Goal: Task Accomplishment & Management: Manage account settings

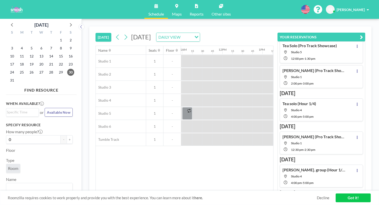
scroll to position [10, 0]
click at [358, 201] on icon at bounding box center [357, 202] width 2 height 3
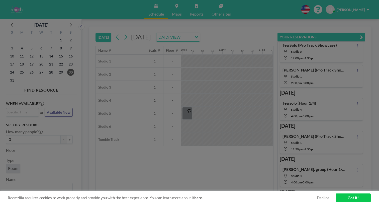
click at [337, 200] on li "EDIT" at bounding box center [332, 204] width 43 height 9
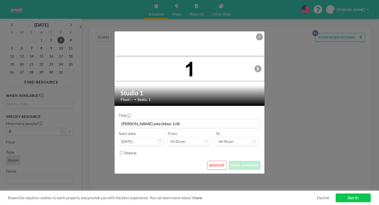
scroll to position [0, 0]
drag, startPoint x: 144, startPoint y: 119, endPoint x: 119, endPoint y: 120, distance: 25.6
click at [119, 120] on div "Studio 1 Floor: - • Seats: 1 Title [PERSON_NAME] solo (Hour 1/4) Start date [DA…" at bounding box center [189, 102] width 379 height 205
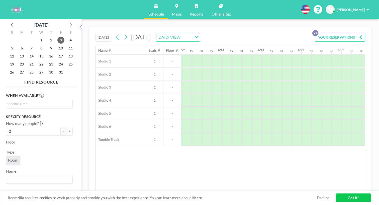
scroll to position [0, 497]
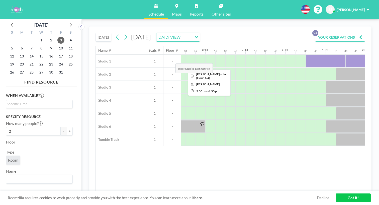
click at [306, 55] on div at bounding box center [326, 61] width 40 height 13
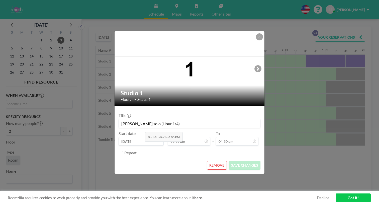
click at [144, 120] on input "[PERSON_NAME] solo (Hour 1/4)" at bounding box center [189, 123] width 141 height 9
click at [134, 119] on input "solo (Hour 1/4)" at bounding box center [189, 123] width 141 height 9
type input "Tea solo (Hour 1/4)"
click at [235, 161] on button "SAVE CHANGES" at bounding box center [245, 165] width 32 height 9
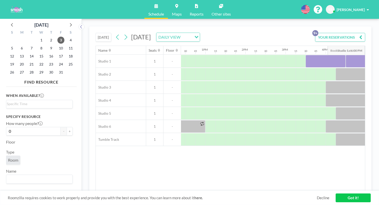
click at [346, 33] on button "YOUR RESERVATIONS 9+" at bounding box center [340, 37] width 50 height 9
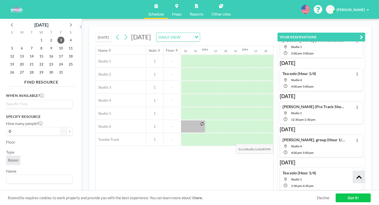
scroll to position [37, 0]
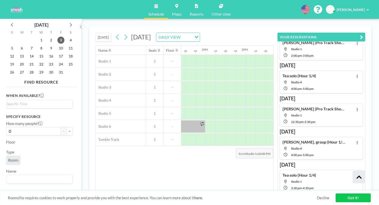
click at [360, 172] on button at bounding box center [357, 175] width 6 height 6
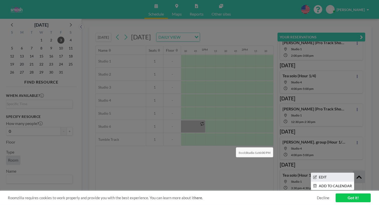
click at [317, 175] on icon at bounding box center [315, 177] width 4 height 4
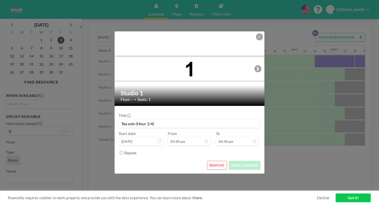
scroll to position [0, 497]
click at [157, 119] on input "Tea solo (Hour 1/4)" at bounding box center [189, 123] width 141 height 9
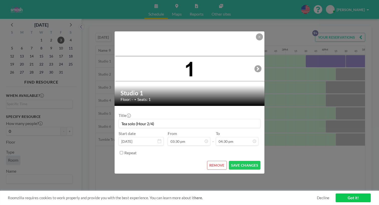
click at [204, 119] on input "Tea solo (Hour 2/4)" at bounding box center [189, 123] width 141 height 9
type input "Tea solo (Hour 2/4)"
click at [235, 161] on button "SAVE CHANGES" at bounding box center [245, 165] width 32 height 9
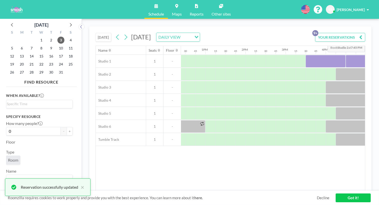
click at [344, 33] on button "YOUR RESERVATIONS 9+" at bounding box center [340, 37] width 50 height 9
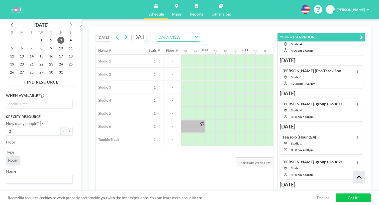
scroll to position [78, 0]
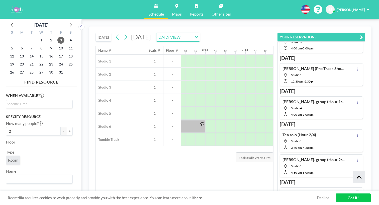
click at [358, 192] on icon at bounding box center [357, 193] width 2 height 3
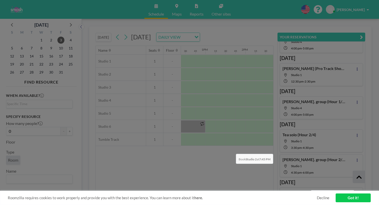
click at [331, 190] on li "EDIT" at bounding box center [332, 194] width 43 height 9
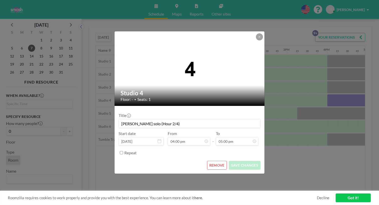
scroll to position [0, 513]
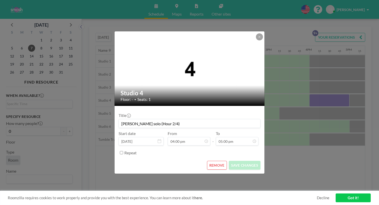
click at [162, 119] on input "[PERSON_NAME] solo (Hour 2/4)" at bounding box center [189, 123] width 141 height 9
type input "[PERSON_NAME] solo (Hour 1/4)"
click at [240, 161] on button "SAVE CHANGES" at bounding box center [245, 165] width 32 height 9
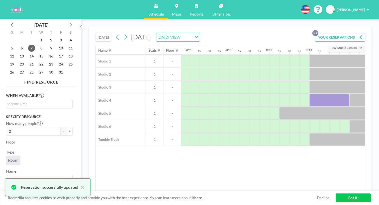
click at [354, 33] on button "YOUR RESERVATIONS 9+" at bounding box center [340, 37] width 50 height 9
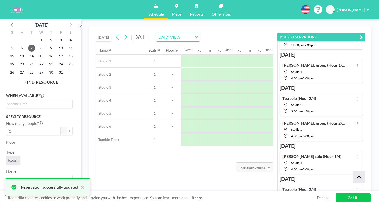
scroll to position [120, 0]
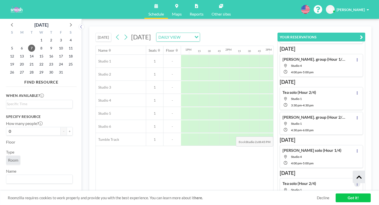
click at [358, 182] on icon at bounding box center [357, 183] width 1 height 3
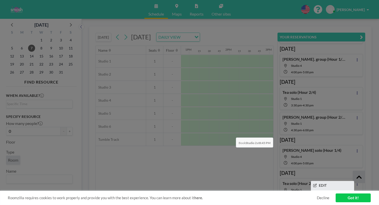
click at [340, 181] on li "EDIT" at bounding box center [332, 185] width 43 height 9
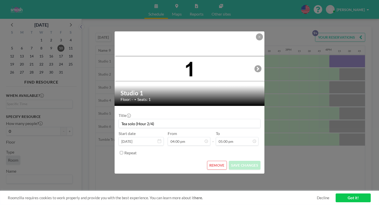
scroll to position [0, 513]
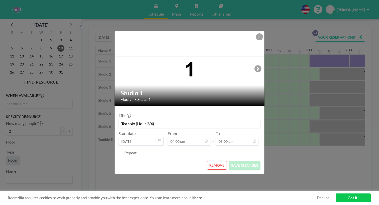
drag, startPoint x: 139, startPoint y: 119, endPoint x: 135, endPoint y: 119, distance: 4.3
click at [135, 119] on input "Tea solo (Hour 2/4)" at bounding box center [189, 123] width 141 height 9
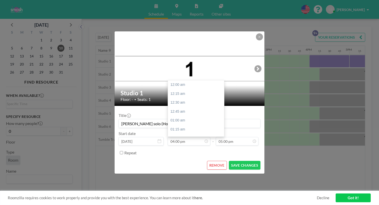
scroll to position [497, 0]
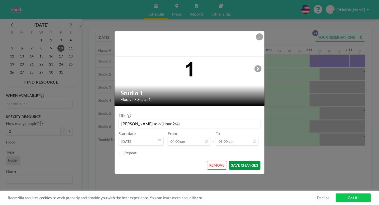
type input "[PERSON_NAME] solo (Hour 2/4)"
click at [237, 161] on button "SAVE CHANGES" at bounding box center [245, 165] width 32 height 9
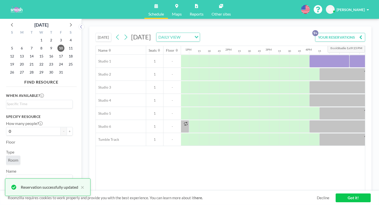
click at [348, 33] on button "YOUR RESERVATIONS 9+" at bounding box center [340, 37] width 50 height 9
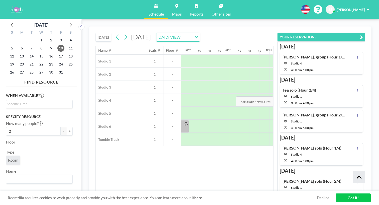
scroll to position [121, 0]
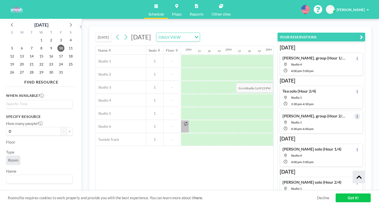
click at [358, 115] on icon at bounding box center [357, 116] width 2 height 3
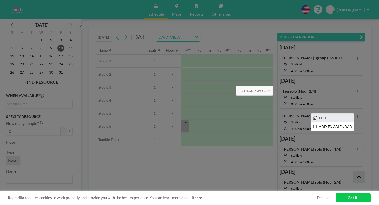
click at [351, 114] on li "EDIT" at bounding box center [332, 118] width 43 height 9
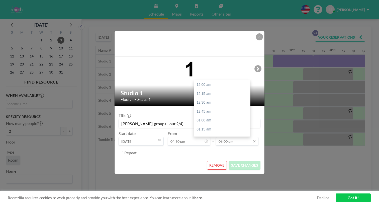
scroll to position [559, 0]
click at [218, 137] on input "06:00 pm" at bounding box center [237, 141] width 43 height 9
click at [201, 166] on div "05:30 pm" at bounding box center [223, 170] width 58 height 9
type input "05:30 pm"
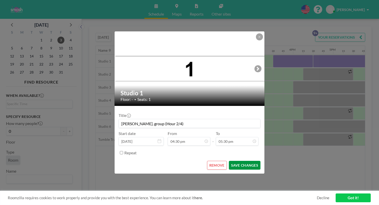
scroll to position [544, 0]
click at [239, 161] on button "SAVE CHANGES" at bounding box center [245, 165] width 32 height 9
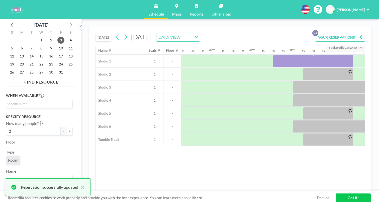
click at [350, 33] on button "YOUR RESERVATIONS 9+" at bounding box center [340, 37] width 50 height 9
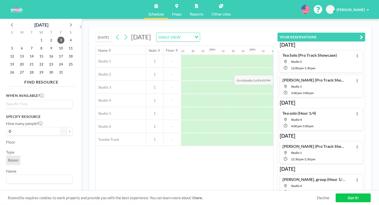
scroll to position [0, 0]
click at [363, 34] on icon "button" at bounding box center [361, 37] width 3 height 6
